Goal: Navigation & Orientation: Understand site structure

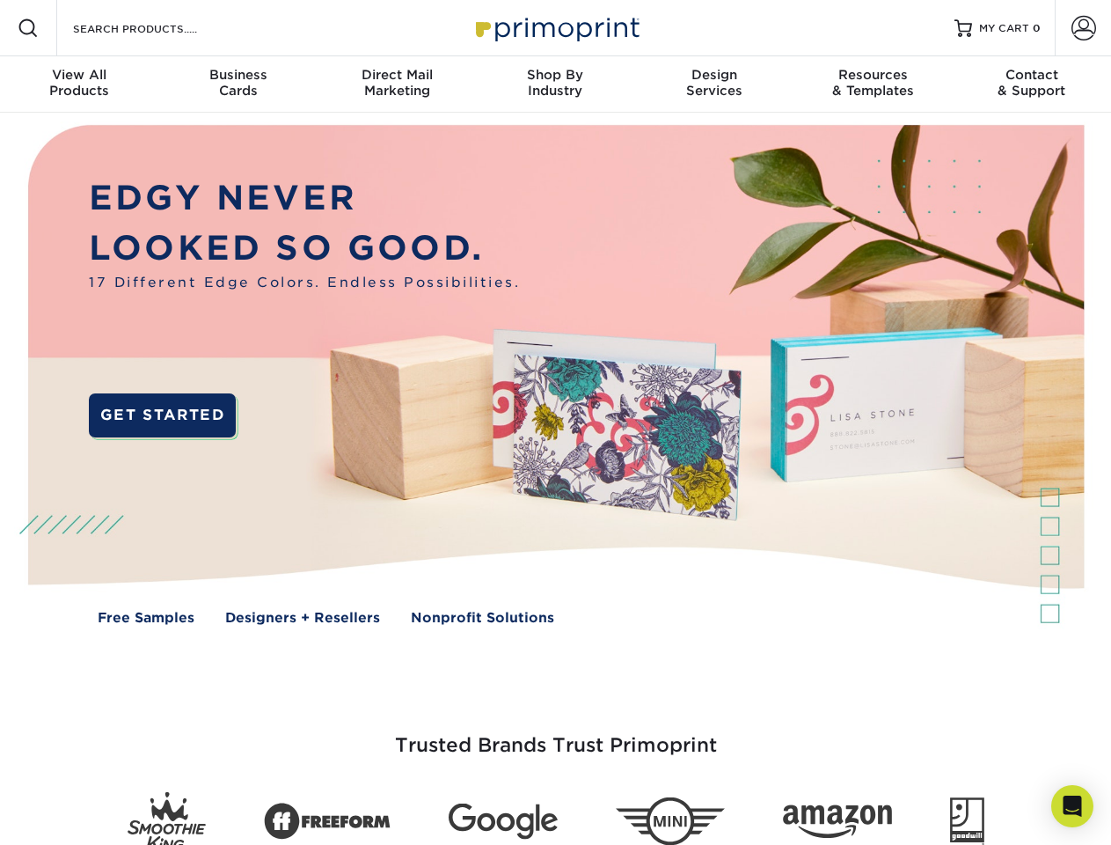
click at [555, 422] on img at bounding box center [555, 388] width 1100 height 550
click at [28, 28] on span at bounding box center [28, 28] width 21 height 21
click at [1083, 28] on span at bounding box center [1084, 28] width 25 height 25
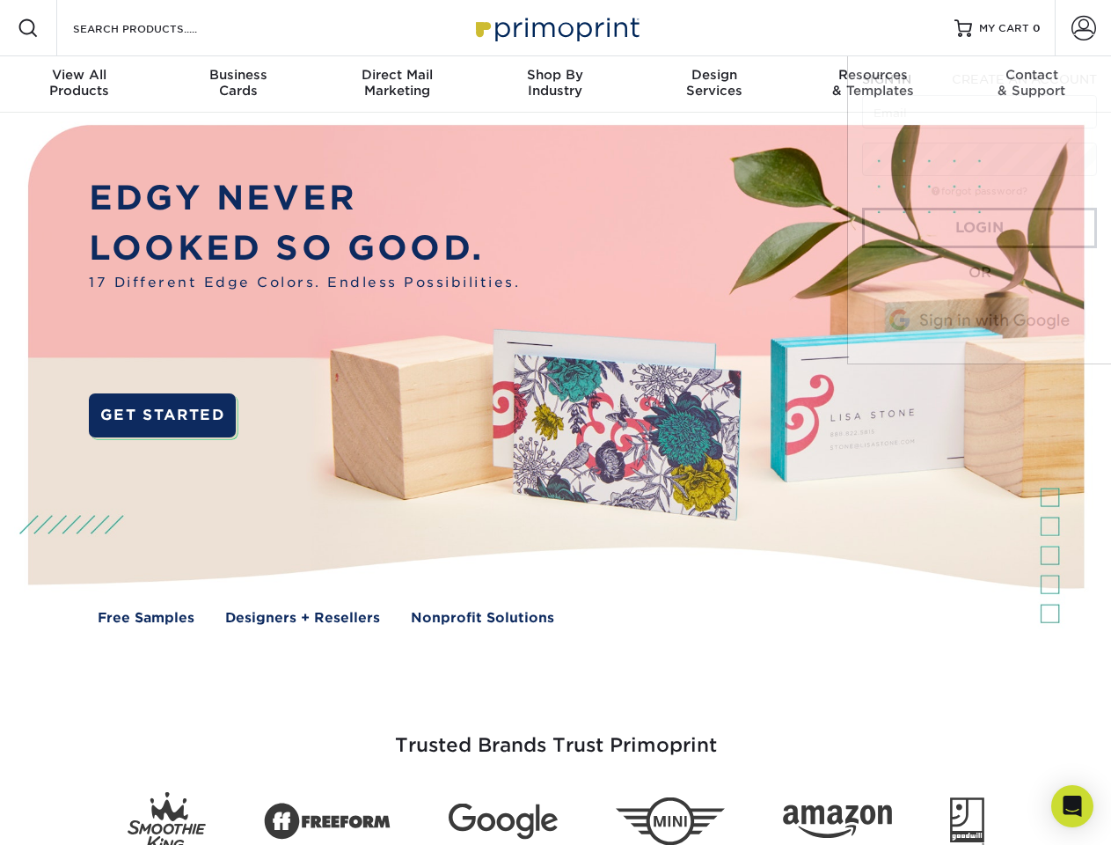
click at [79, 84] on div "View All Products" at bounding box center [79, 83] width 158 height 32
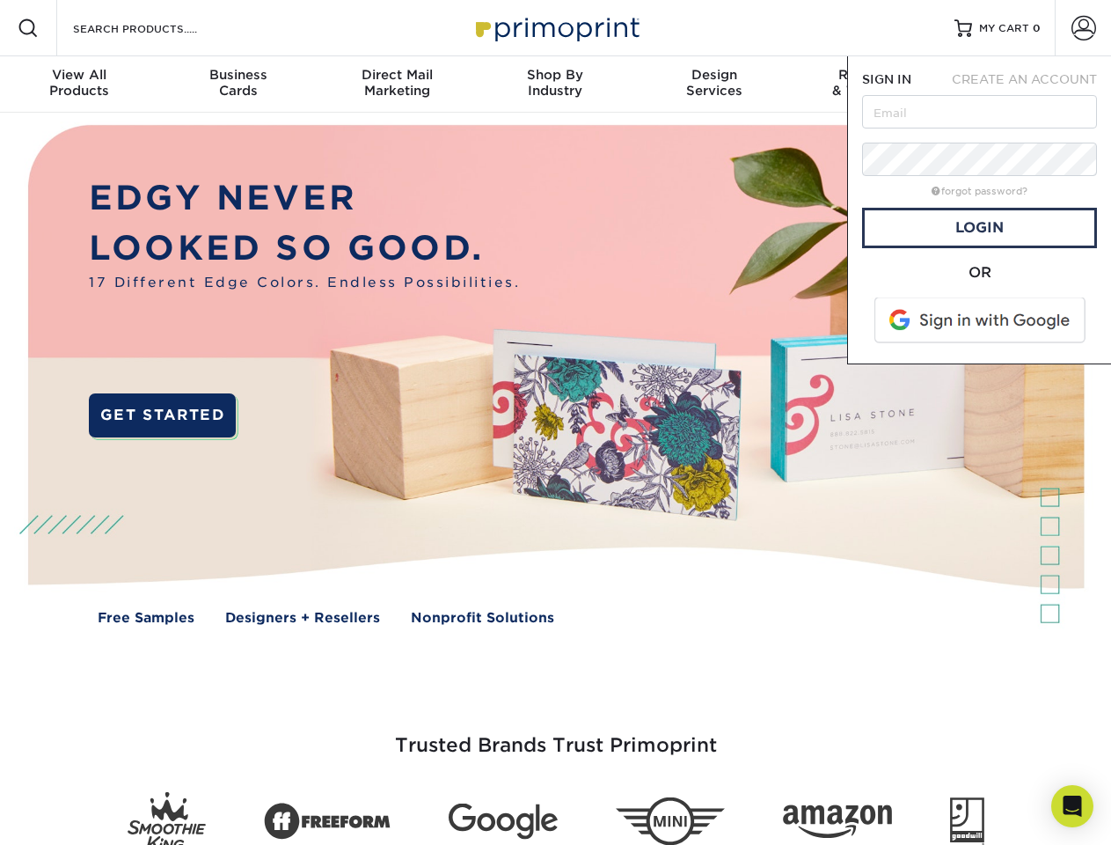
click at [238, 84] on div "Business Cards" at bounding box center [237, 83] width 158 height 32
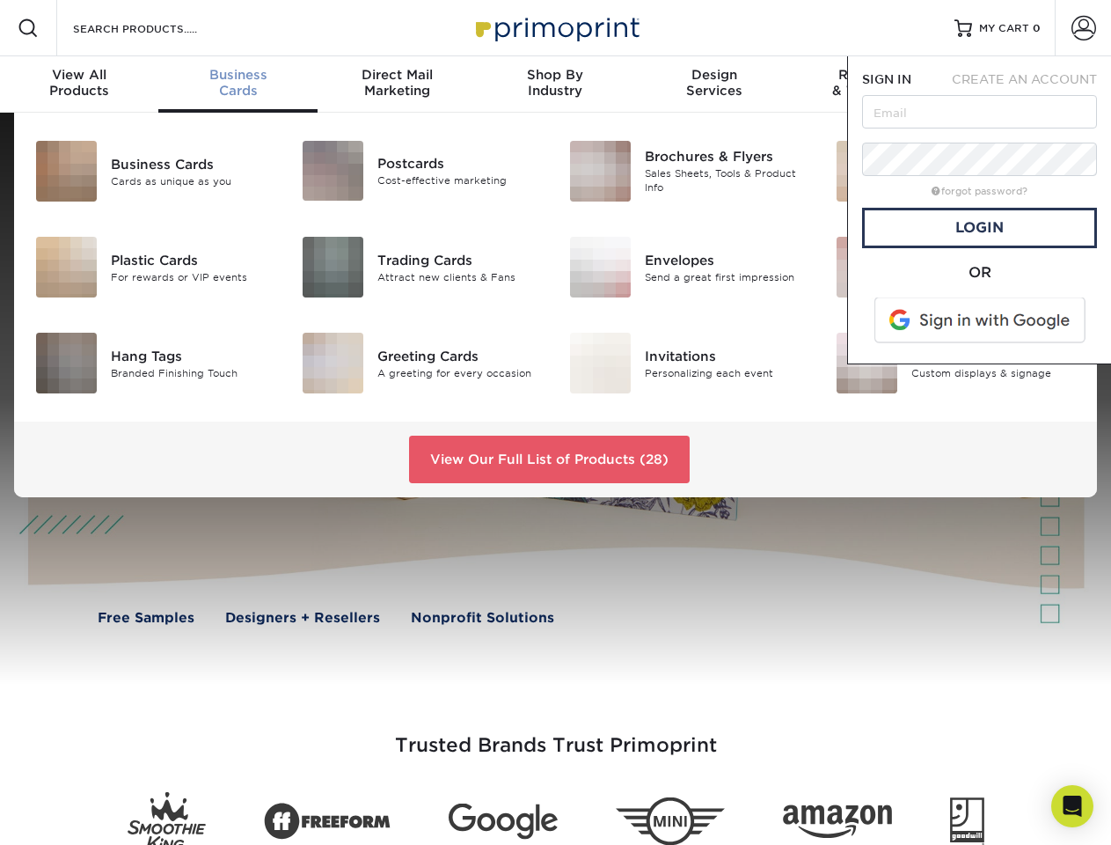
click at [397, 84] on div "Direct Mail Marketing" at bounding box center [397, 83] width 158 height 32
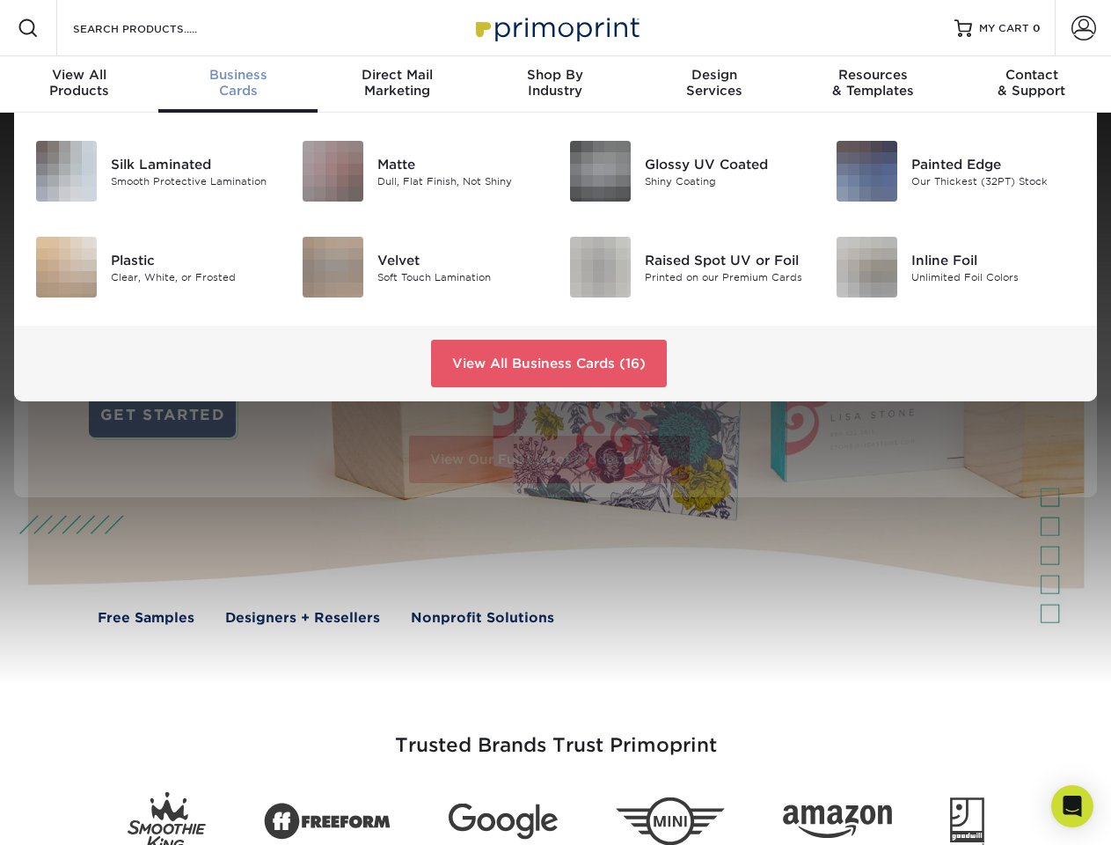
click at [555, 84] on div "Shop By Industry" at bounding box center [555, 83] width 158 height 32
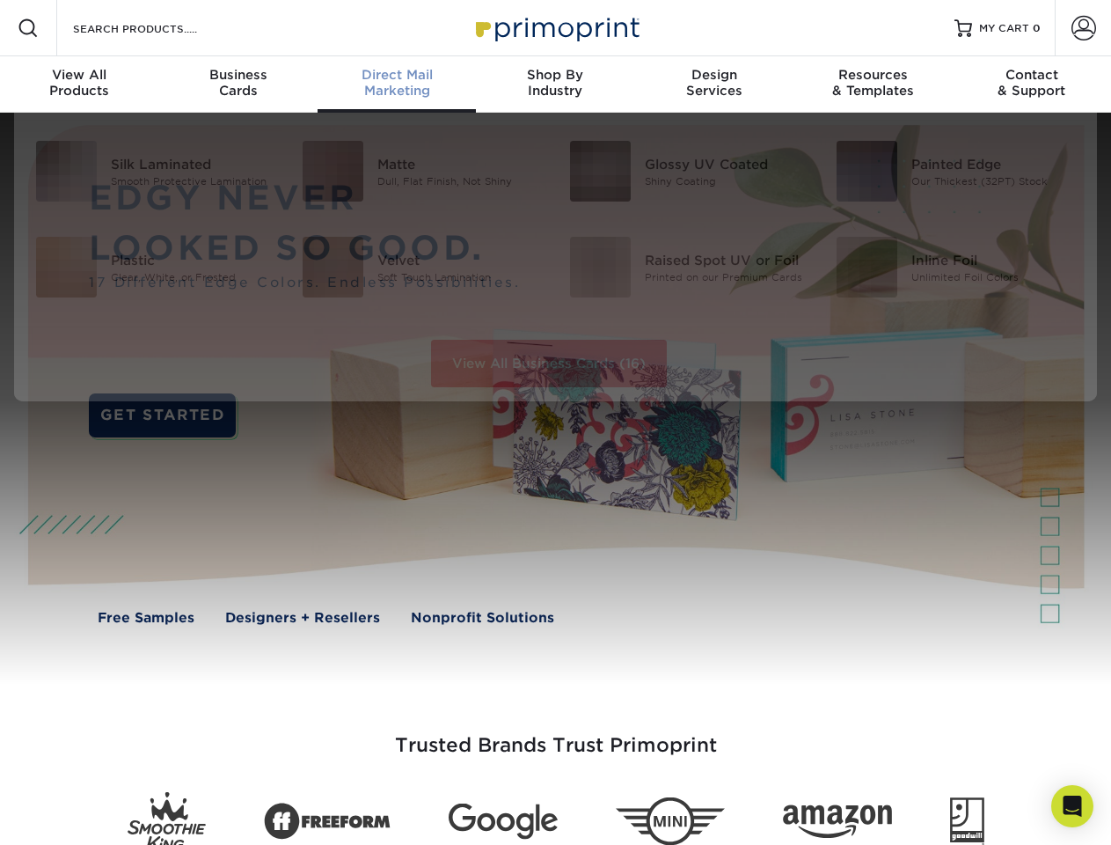
click at [714, 84] on div "Design Services" at bounding box center [714, 83] width 158 height 32
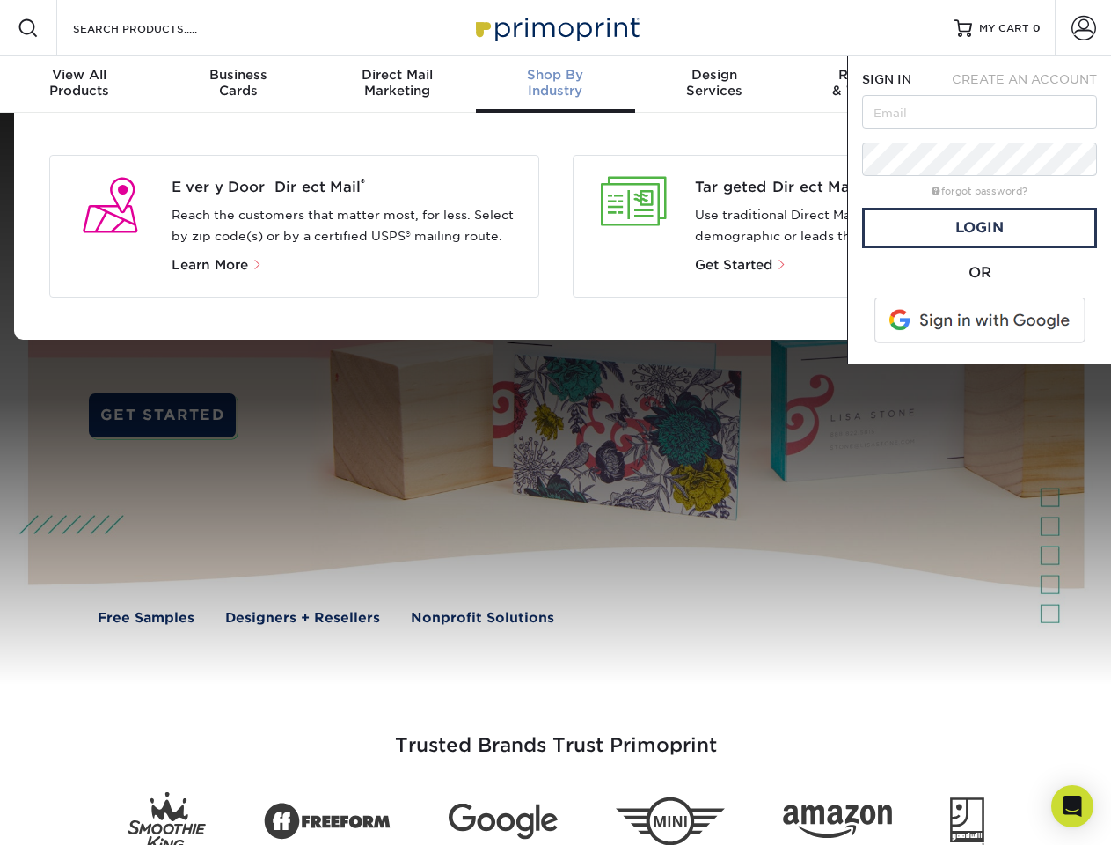
click at [873, 84] on span "SIGN IN" at bounding box center [886, 79] width 49 height 14
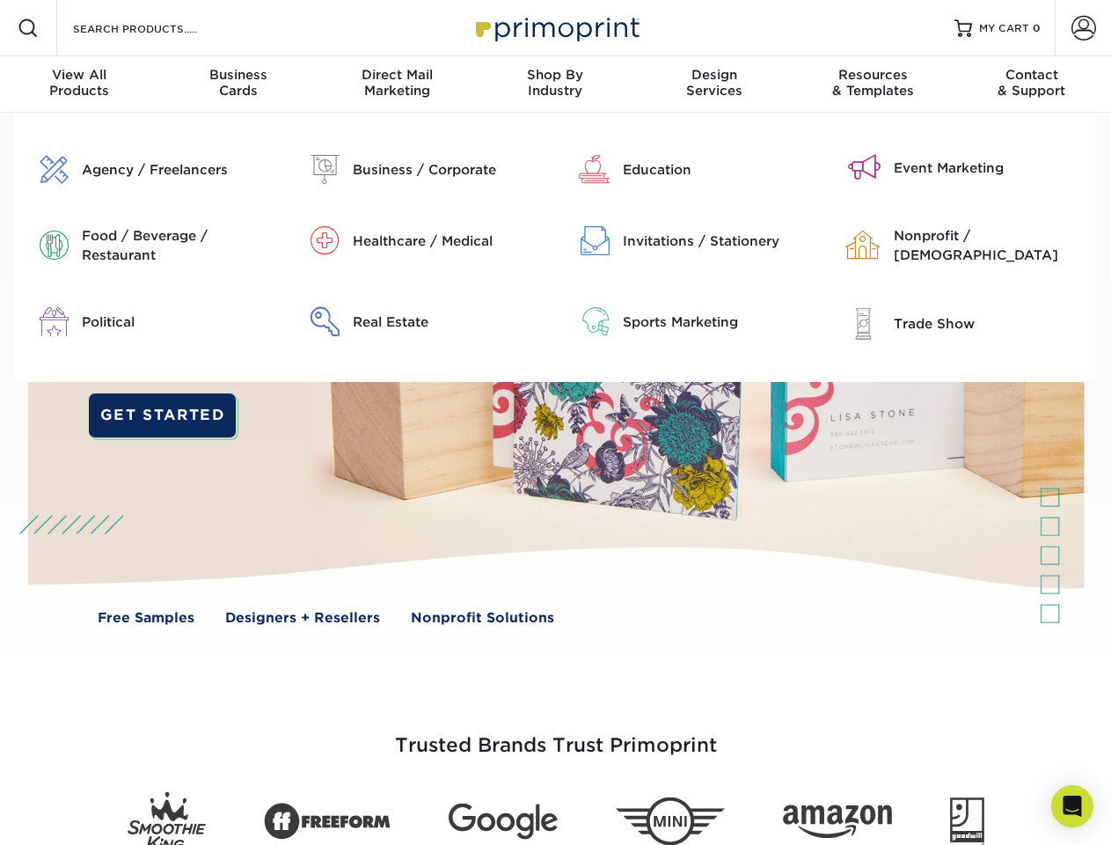
click at [1032, 84] on div "Contact & Support" at bounding box center [1032, 83] width 158 height 32
